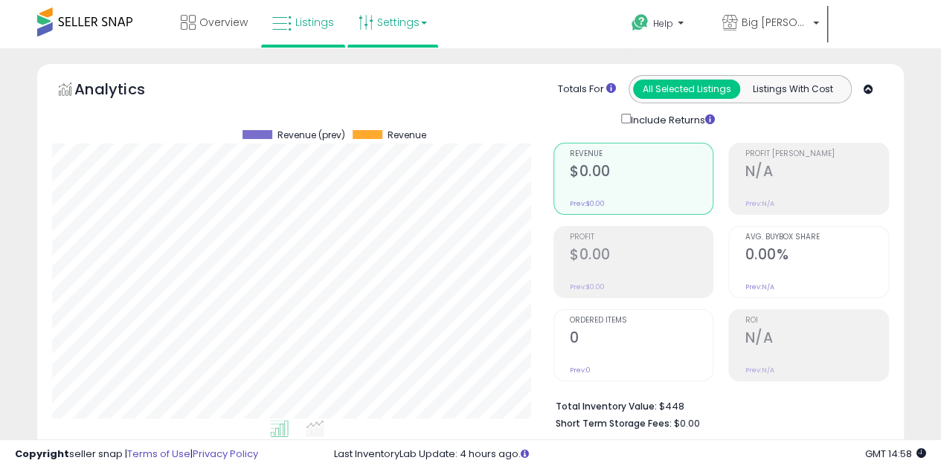
click at [427, 17] on link "Settings" at bounding box center [392, 22] width 91 height 45
click at [418, 72] on link "Store settings" at bounding box center [400, 75] width 67 height 14
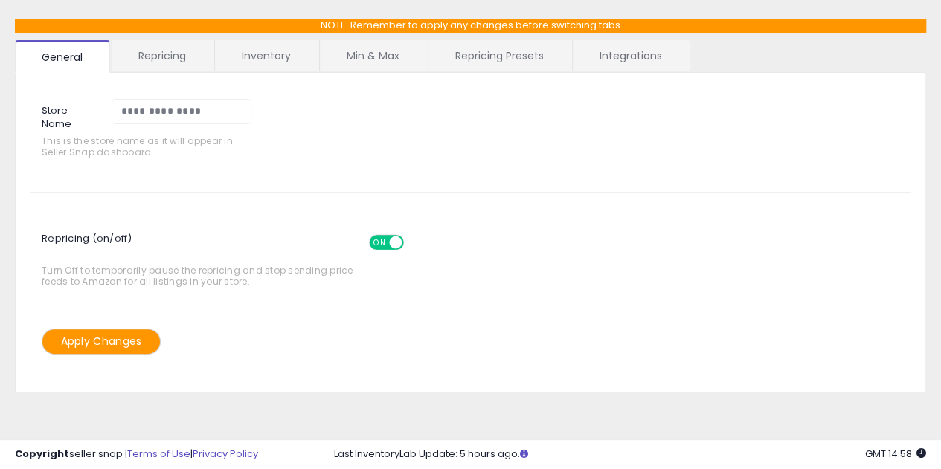
scroll to position [74, 0]
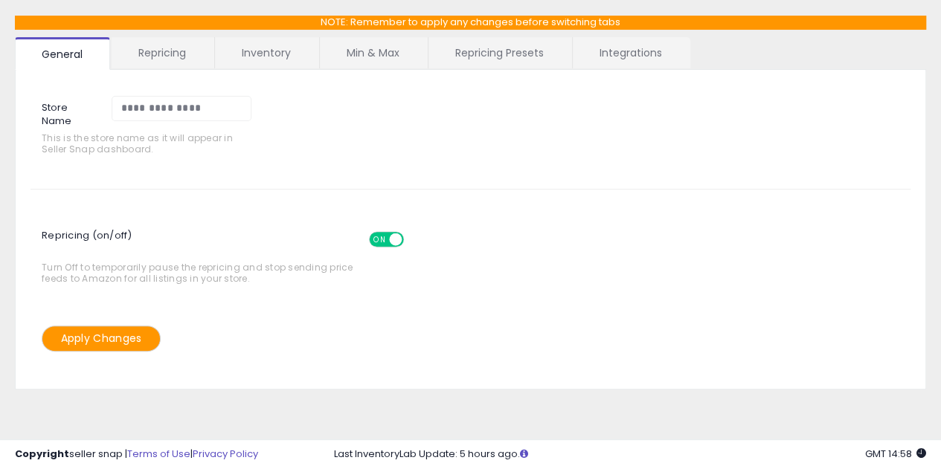
click at [190, 60] on link "Repricing" at bounding box center [162, 52] width 101 height 31
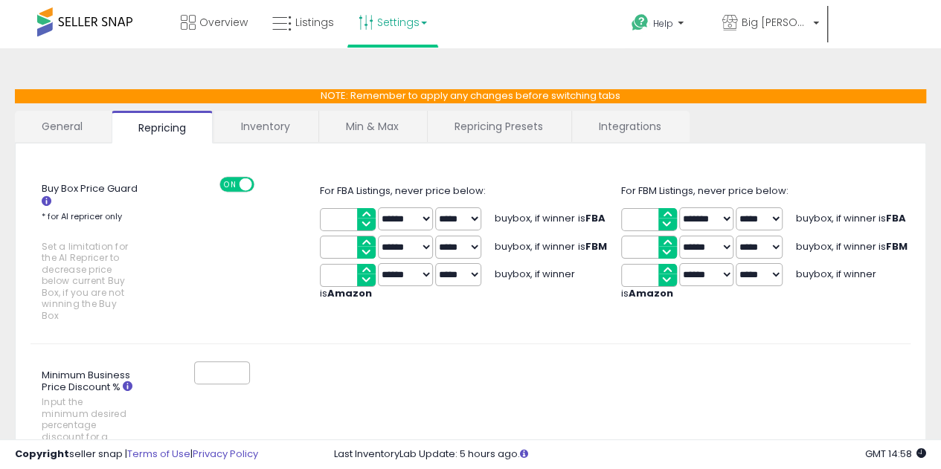
scroll to position [53, 0]
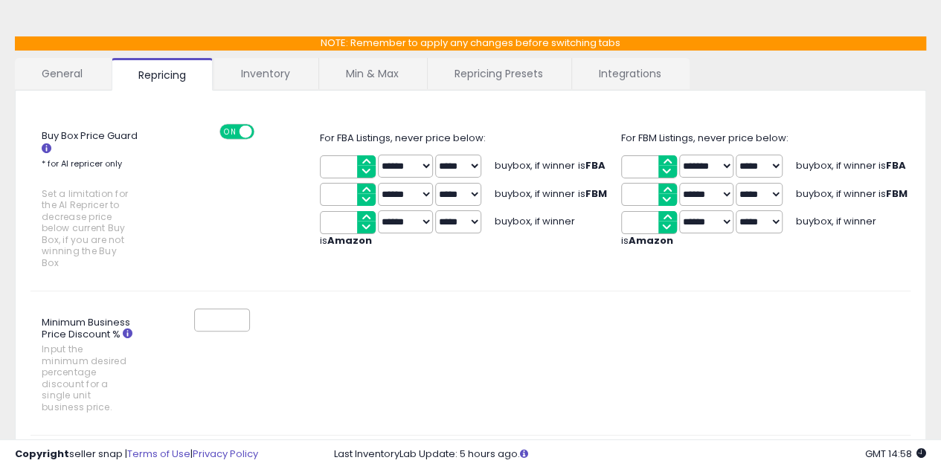
drag, startPoint x: 236, startPoint y: 155, endPoint x: 173, endPoint y: 94, distance: 88.4
click at [351, 86] on link "Min & Max" at bounding box center [372, 73] width 106 height 31
